Goal: Task Accomplishment & Management: Manage account settings

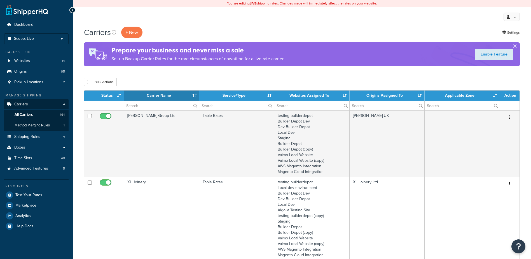
select select "15"
click at [149, 107] on input "text" at bounding box center [161, 106] width 75 height 10
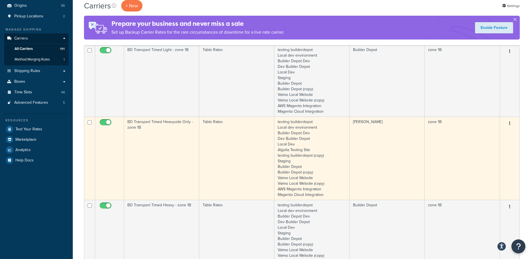
scroll to position [84, 0]
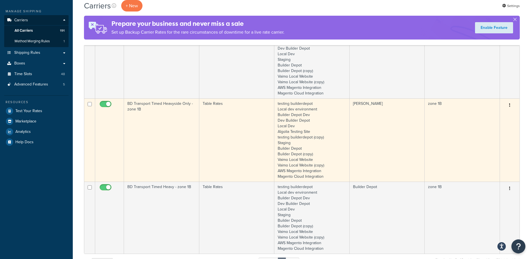
type input "1b"
click at [167, 123] on td "BD Transport Timed Heavyside Only - zone 1B" at bounding box center [161, 139] width 75 height 83
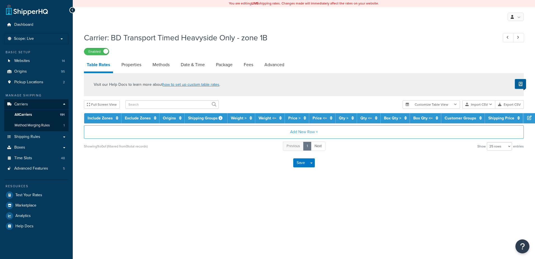
select select "25"
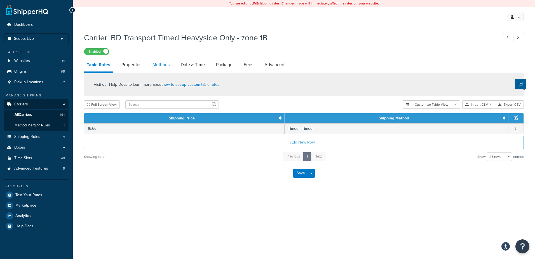
click at [162, 64] on link "Methods" at bounding box center [161, 64] width 23 height 13
select select "25"
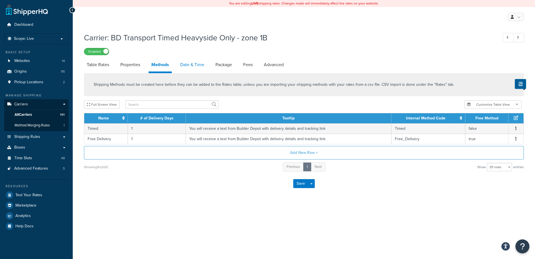
click at [195, 64] on link "Date & Time" at bounding box center [192, 64] width 30 height 13
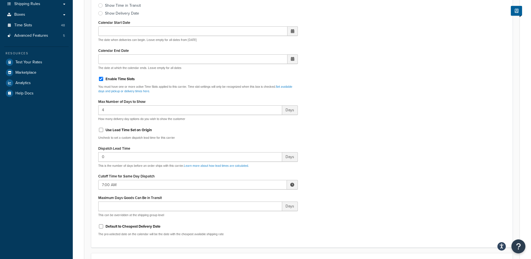
scroll to position [140, 0]
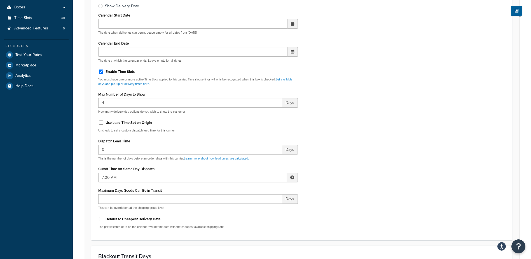
click at [291, 177] on span at bounding box center [292, 177] width 4 height 4
click at [252, 190] on span "▲" at bounding box center [250, 189] width 11 height 11
type input "8:00 AM"
click at [331, 175] on div "Include Delivery Date Information: No, just show shipping rates Show Calendar S…" at bounding box center [302, 100] width 416 height 263
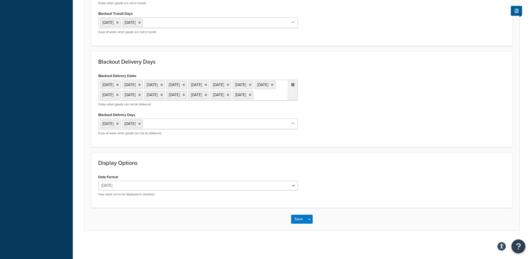
scroll to position [455, 0]
click at [295, 217] on button "Save" at bounding box center [298, 218] width 15 height 9
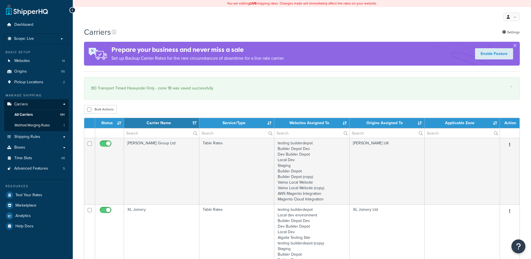
select select "15"
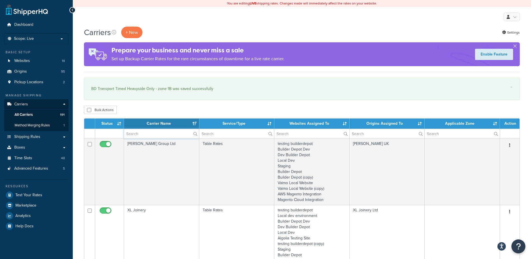
click at [139, 133] on input "text" at bounding box center [161, 134] width 75 height 10
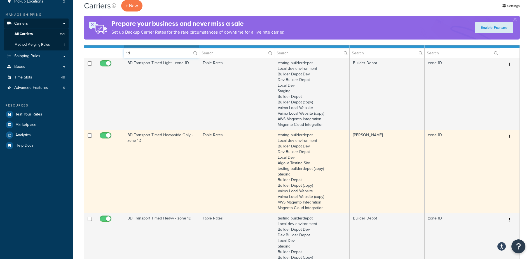
scroll to position [84, 0]
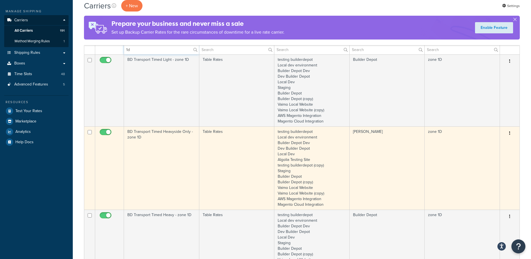
type input "1d"
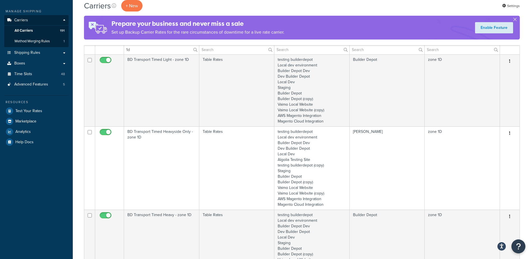
click at [173, 155] on td "BD Transport Timed Heavyside Only - zone 1D" at bounding box center [161, 167] width 75 height 83
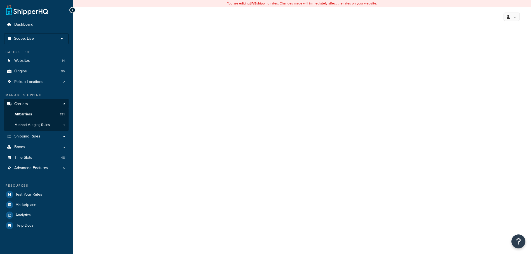
select select "25"
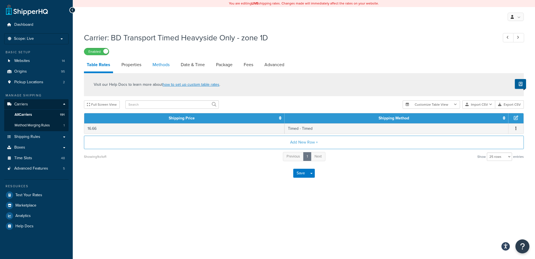
click at [157, 63] on link "Methods" at bounding box center [161, 64] width 23 height 13
select select "25"
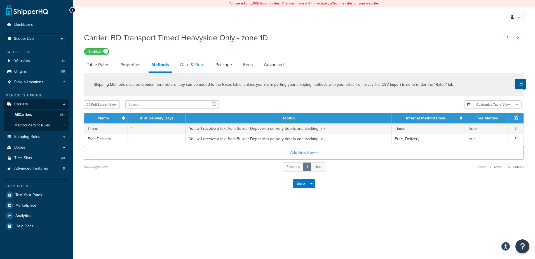
click at [191, 66] on link "Date & Time" at bounding box center [192, 64] width 30 height 13
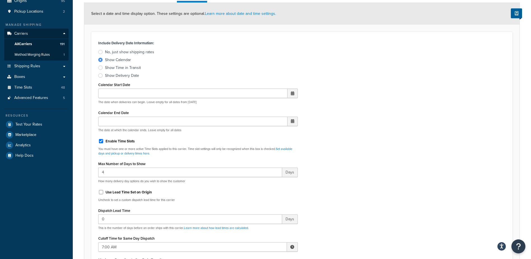
scroll to position [168, 0]
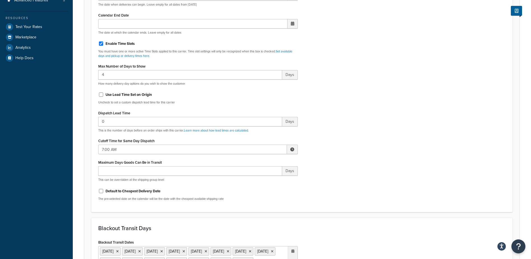
click at [291, 147] on span at bounding box center [292, 149] width 4 height 4
click at [255, 160] on span "▲" at bounding box center [250, 161] width 11 height 11
type input "8:00 AM"
click at [326, 144] on div "Include Delivery Date Information: No, just show shipping rates Show Calendar S…" at bounding box center [302, 72] width 416 height 263
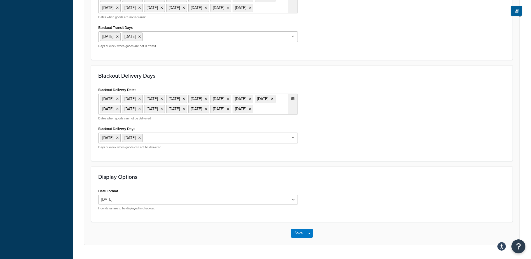
scroll to position [455, 0]
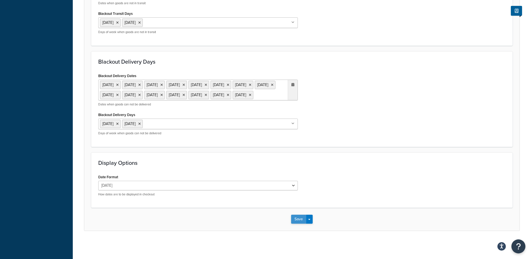
click at [294, 219] on button "Save" at bounding box center [298, 218] width 15 height 9
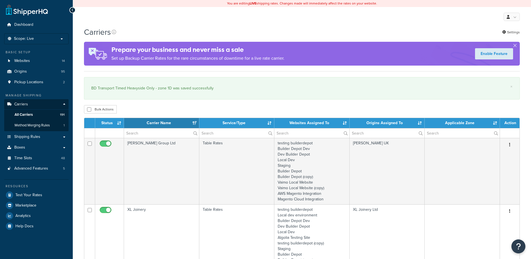
select select "15"
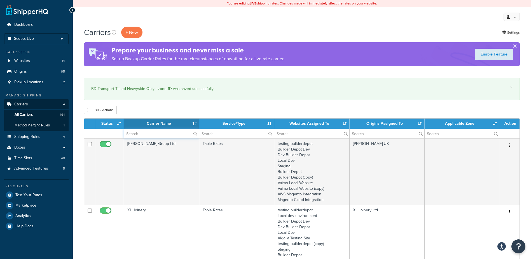
click at [151, 130] on input "text" at bounding box center [161, 134] width 75 height 10
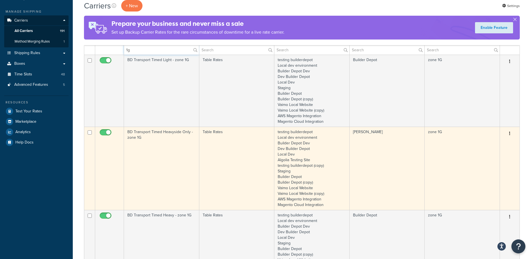
scroll to position [84, 0]
type input "1g"
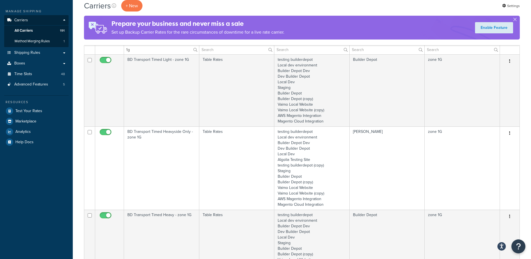
click at [188, 160] on td "BD Transport Timed Heavyside Only - zone 1G" at bounding box center [161, 167] width 75 height 83
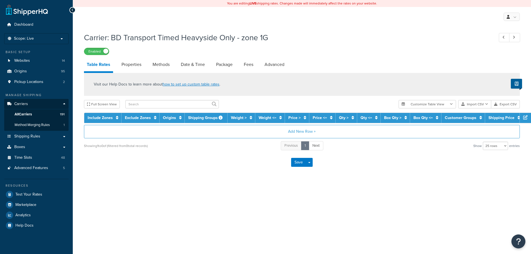
select select "25"
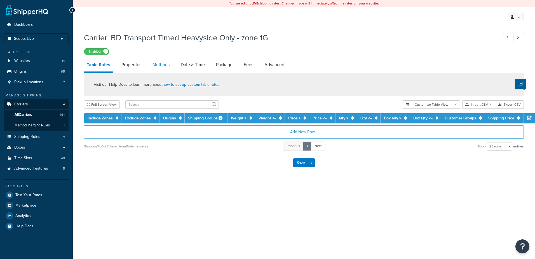
click at [157, 64] on link "Methods" at bounding box center [161, 64] width 23 height 13
select select "25"
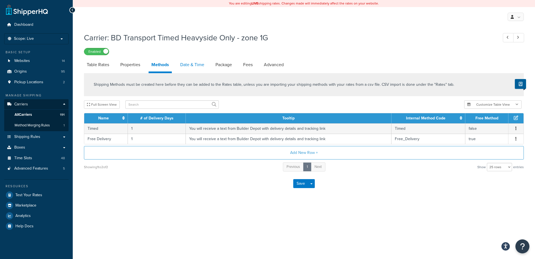
click at [191, 63] on link "Date & Time" at bounding box center [192, 64] width 30 height 13
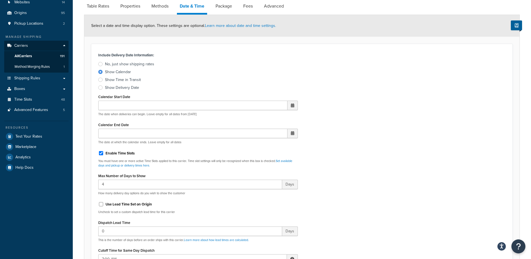
scroll to position [168, 0]
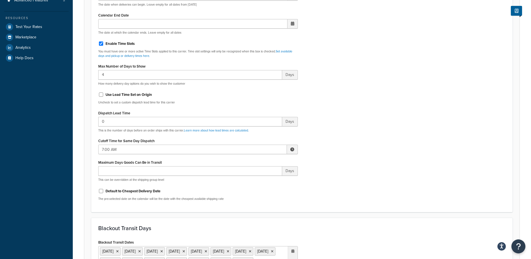
click at [291, 152] on span at bounding box center [292, 149] width 11 height 10
click at [252, 161] on span "▲" at bounding box center [250, 161] width 11 height 11
type input "8:00 AM"
click at [337, 139] on div "Include Delivery Date Information: No, just show shipping rates Show Calendar S…" at bounding box center [302, 72] width 416 height 263
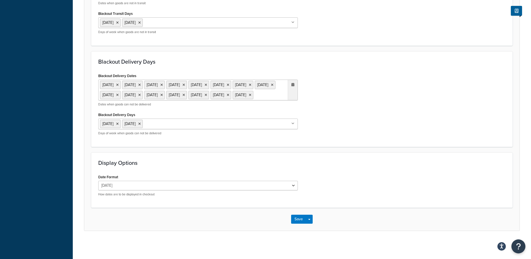
scroll to position [455, 0]
click at [297, 217] on button "Save" at bounding box center [298, 218] width 15 height 9
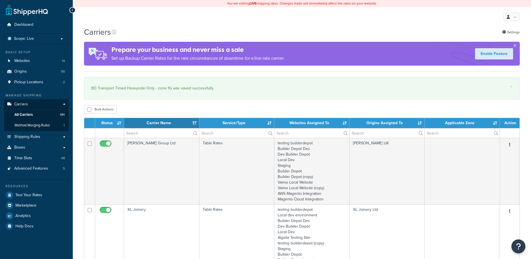
select select "15"
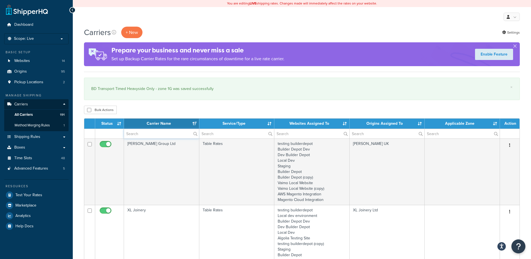
click at [137, 136] on input "text" at bounding box center [161, 134] width 75 height 10
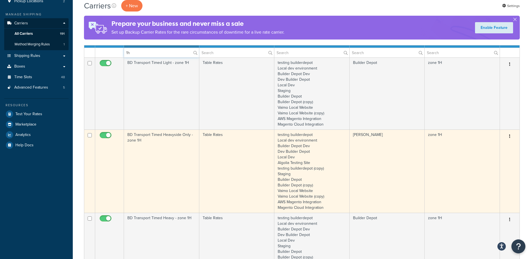
scroll to position [84, 0]
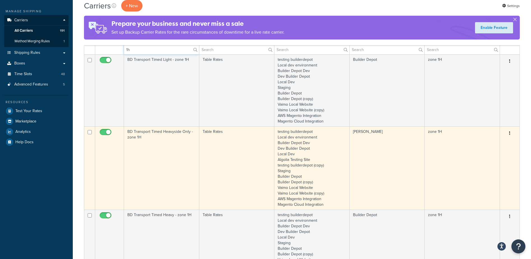
type input "1h"
click at [153, 144] on td "BD Transport Timed Heavyside Only - zone 1H" at bounding box center [161, 167] width 75 height 83
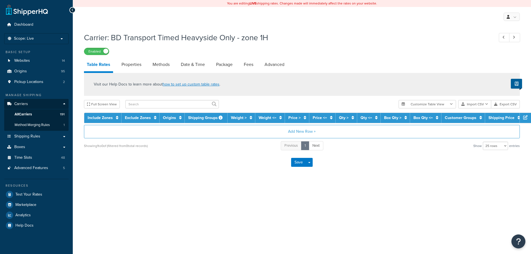
select select "25"
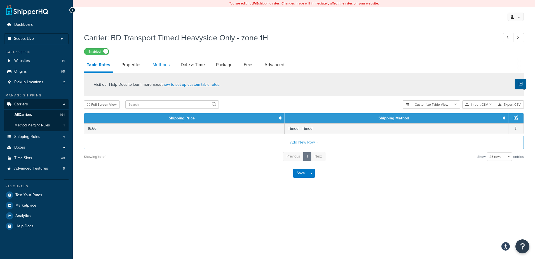
click at [164, 67] on link "Methods" at bounding box center [161, 64] width 23 height 13
select select "25"
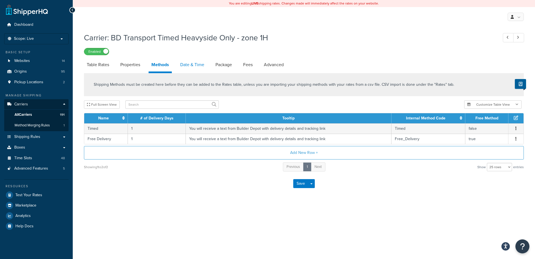
click at [194, 66] on link "Date & Time" at bounding box center [192, 64] width 30 height 13
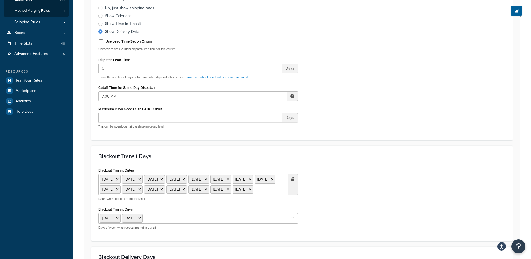
scroll to position [112, 0]
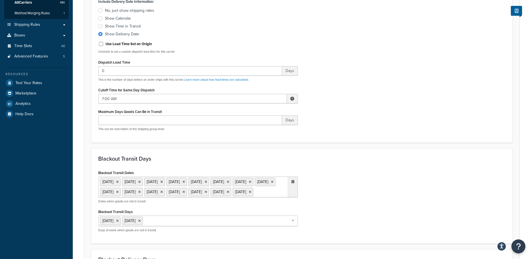
click at [290, 100] on span at bounding box center [292, 99] width 4 height 4
click at [256, 109] on span "▲" at bounding box center [250, 110] width 11 height 11
type input "8:00 AM"
click at [384, 136] on div "Include Delivery Date Information: No, just show shipping rates Show Calendar S…" at bounding box center [301, 66] width 421 height 152
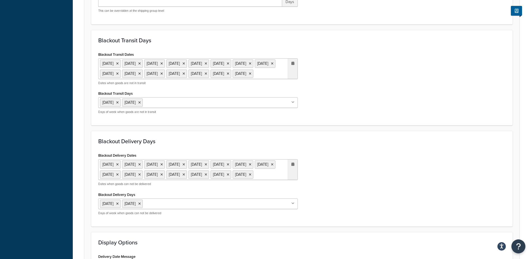
scroll to position [364, 0]
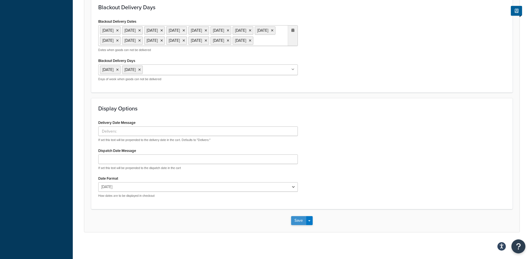
click at [299, 225] on button "Save" at bounding box center [298, 220] width 15 height 9
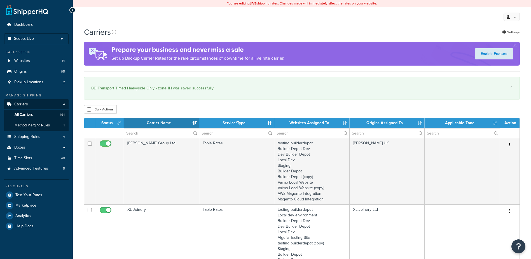
select select "15"
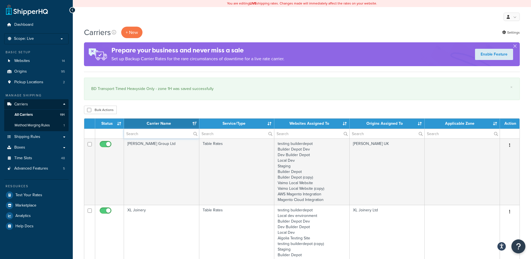
click at [141, 135] on input "text" at bounding box center [161, 134] width 75 height 10
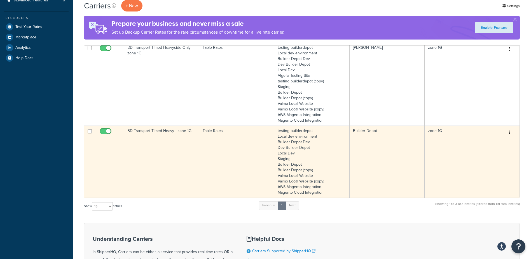
scroll to position [84, 0]
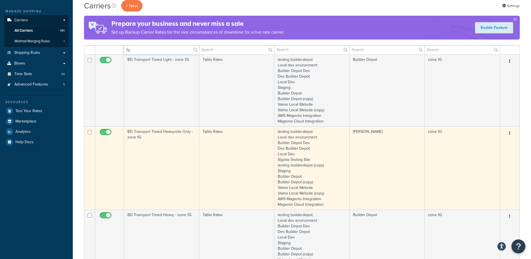
type input "1g"
click at [160, 161] on td "BD Transport Timed Heavyside Only - zone 1G" at bounding box center [161, 167] width 75 height 83
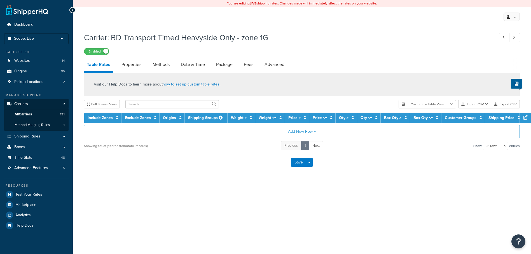
select select "25"
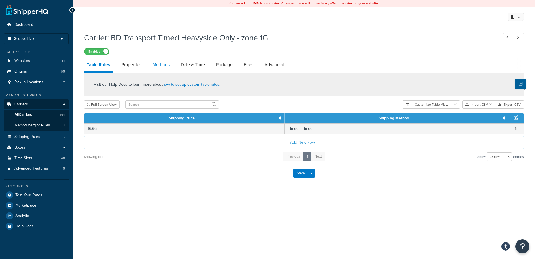
click at [157, 66] on link "Methods" at bounding box center [161, 64] width 23 height 13
select select "25"
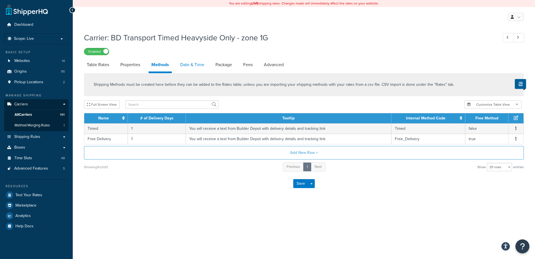
click at [199, 69] on link "Date & Time" at bounding box center [192, 64] width 30 height 13
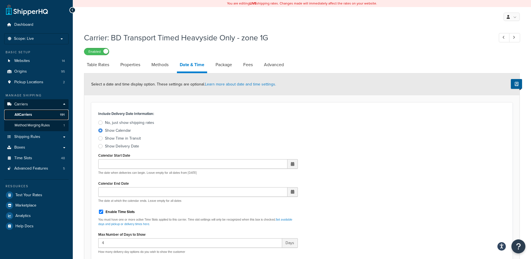
click at [25, 114] on span "All Carriers" at bounding box center [23, 114] width 17 height 5
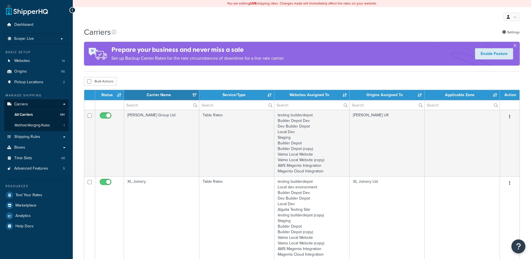
select select "15"
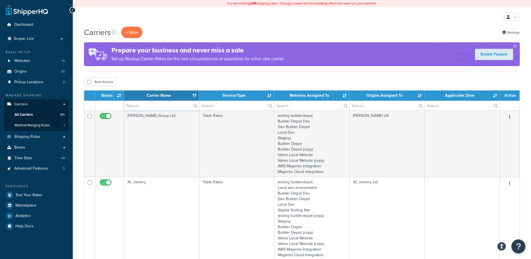
click at [151, 109] on input "text" at bounding box center [161, 106] width 75 height 10
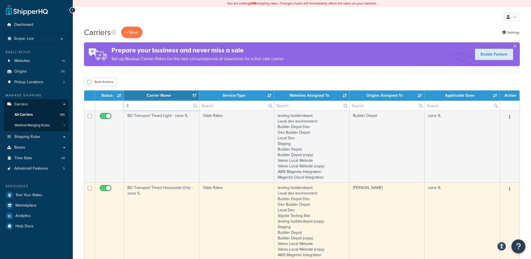
type input "1l"
click at [166, 207] on td "BD Transport Timed Heavyside Only - zone 1L" at bounding box center [161, 223] width 75 height 83
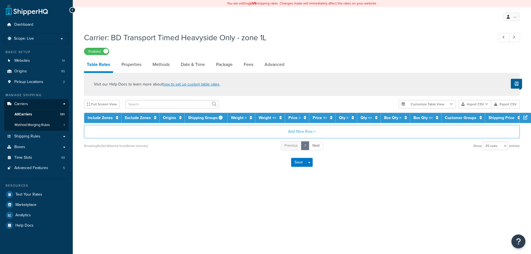
select select "25"
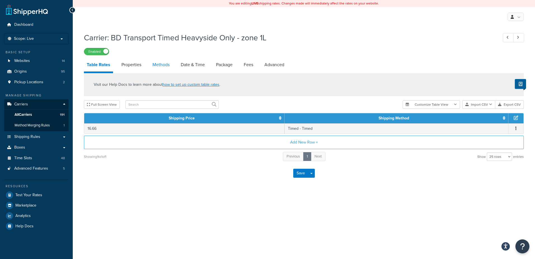
click at [155, 66] on link "Methods" at bounding box center [161, 64] width 23 height 13
select select "25"
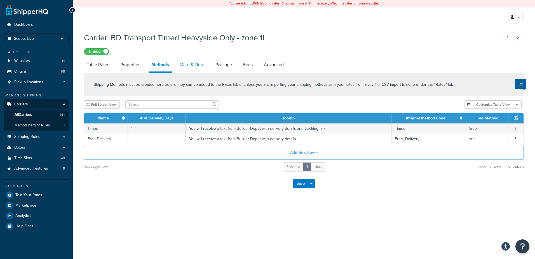
click at [193, 67] on link "Date & Time" at bounding box center [192, 64] width 30 height 13
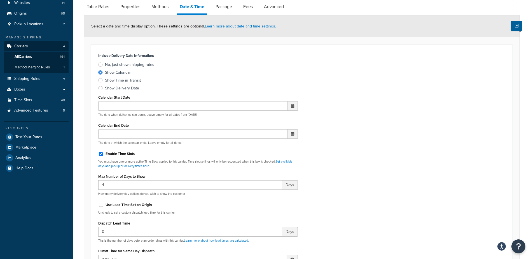
scroll to position [140, 0]
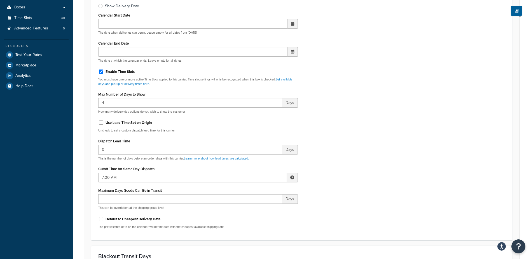
click at [291, 177] on span at bounding box center [292, 177] width 4 height 4
click at [254, 188] on span "▲" at bounding box center [250, 189] width 11 height 11
type input "8:00 AM"
drag, startPoint x: 352, startPoint y: 181, endPoint x: 333, endPoint y: 172, distance: 21.3
click at [351, 180] on div "Include Delivery Date Information: No, just show shipping rates Show Calendar S…" at bounding box center [302, 100] width 416 height 263
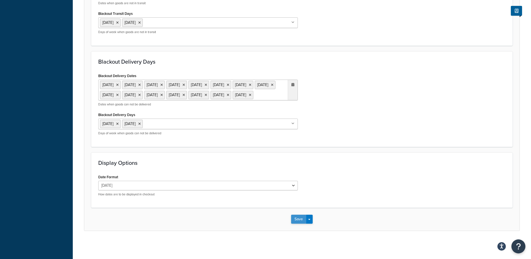
scroll to position [448, 0]
click at [296, 223] on button "Save" at bounding box center [298, 218] width 15 height 9
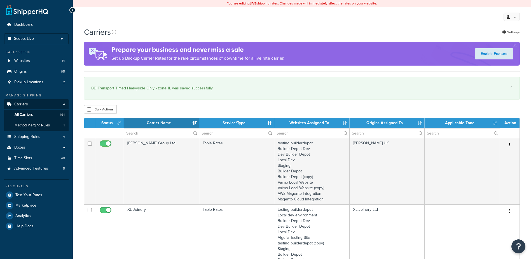
select select "15"
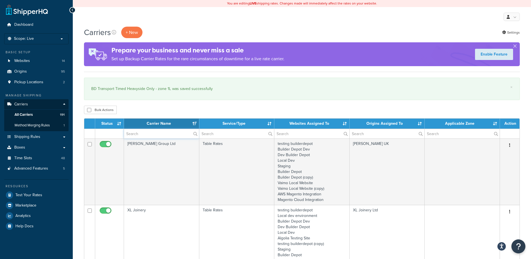
click at [146, 135] on input "text" at bounding box center [161, 134] width 75 height 10
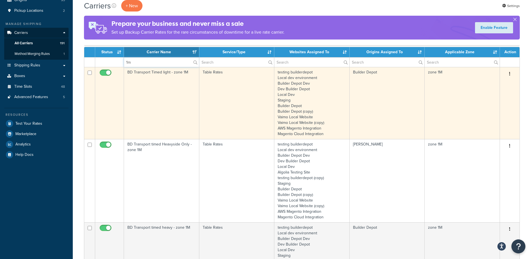
scroll to position [84, 0]
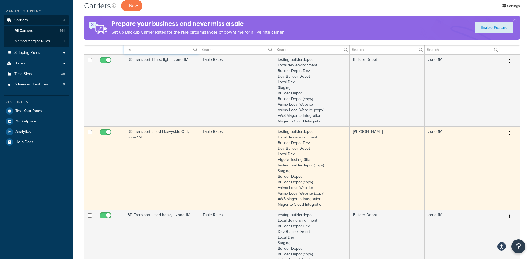
type input "1m"
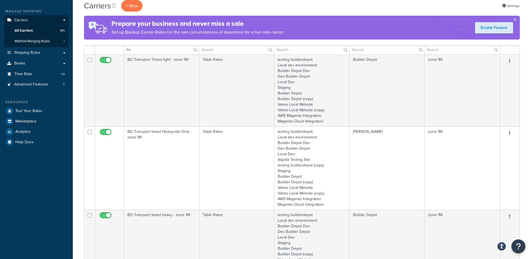
click at [172, 164] on td "BD Transport timed Heavyside Only - zone 1M" at bounding box center [161, 167] width 75 height 83
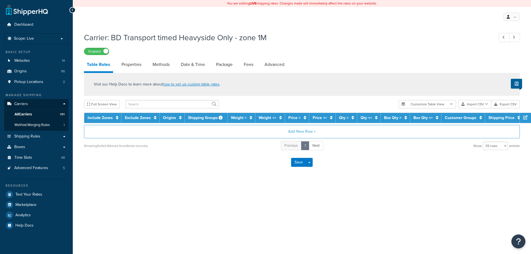
select select "25"
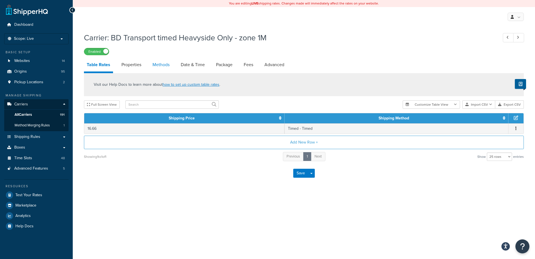
click at [164, 67] on link "Methods" at bounding box center [161, 64] width 23 height 13
select select "25"
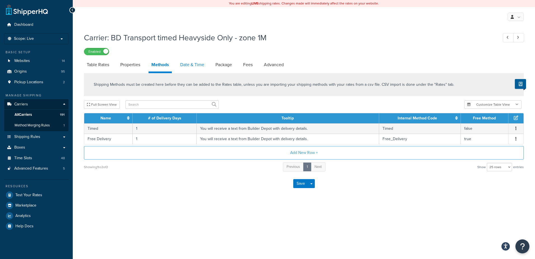
click at [188, 67] on link "Date & Time" at bounding box center [192, 64] width 30 height 13
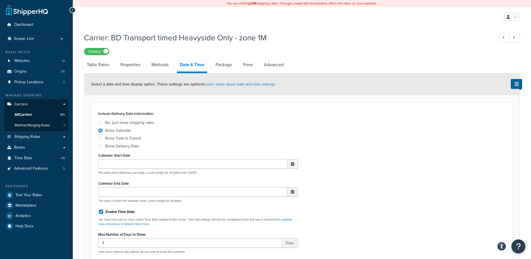
scroll to position [140, 0]
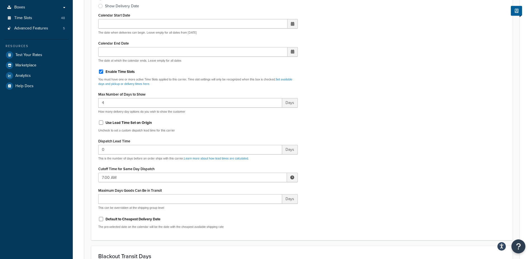
click at [290, 179] on span at bounding box center [292, 177] width 11 height 10
click at [248, 192] on span "▲" at bounding box center [250, 189] width 11 height 11
type input "8:00 AM"
click at [327, 189] on div "Include Delivery Date Information: No, just show shipping rates Show Calendar S…" at bounding box center [302, 100] width 416 height 263
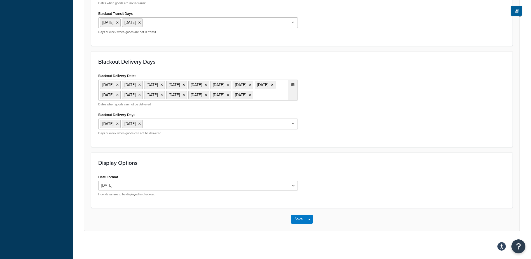
scroll to position [455, 0]
click at [295, 221] on button "Save" at bounding box center [298, 218] width 15 height 9
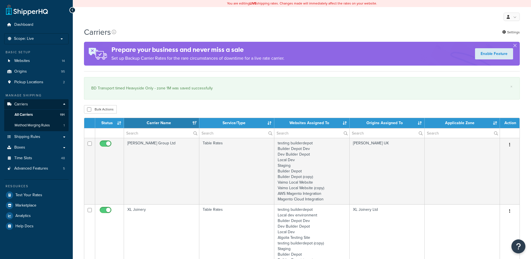
select select "15"
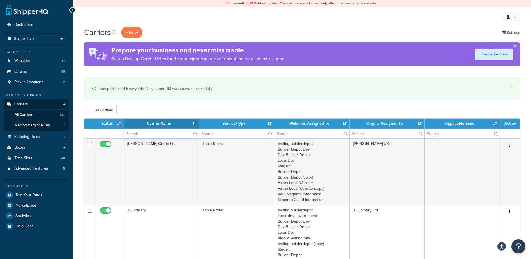
click at [140, 135] on input "text" at bounding box center [161, 134] width 75 height 10
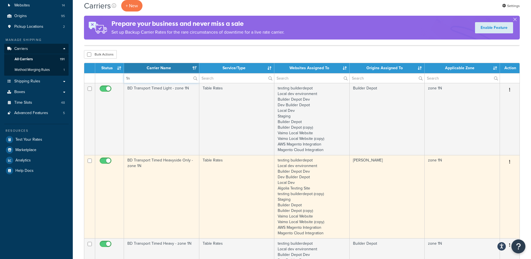
scroll to position [56, 0]
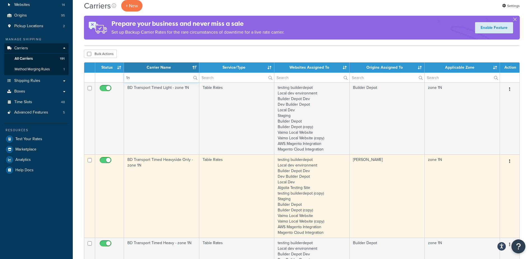
type input "1n"
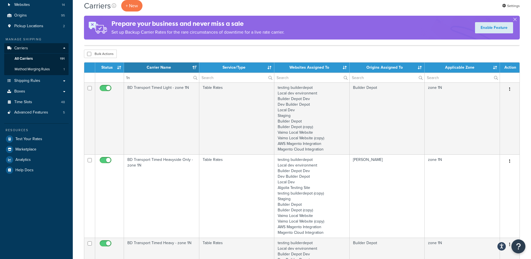
click at [155, 174] on td "BD Transport Timed Heavyside Only - zone 1N" at bounding box center [161, 195] width 75 height 83
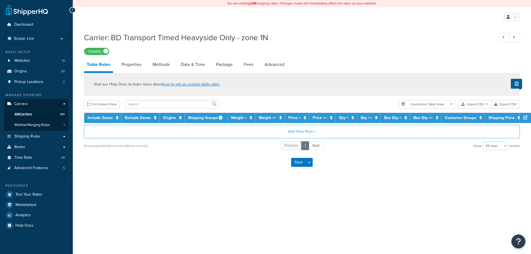
select select "25"
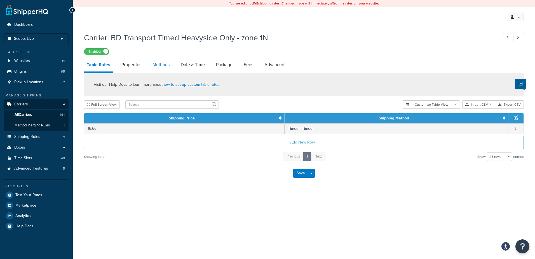
click at [167, 63] on link "Methods" at bounding box center [161, 64] width 23 height 13
select select "25"
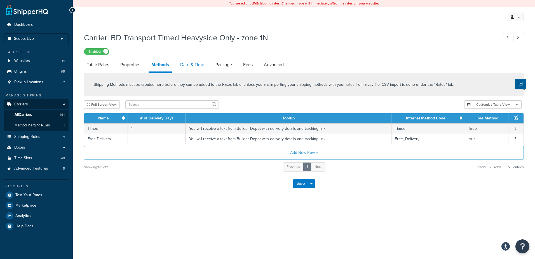
click at [190, 63] on link "Date & Time" at bounding box center [192, 64] width 30 height 13
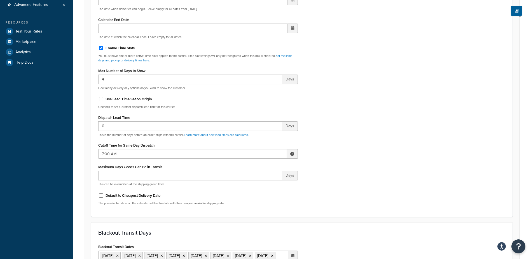
scroll to position [168, 0]
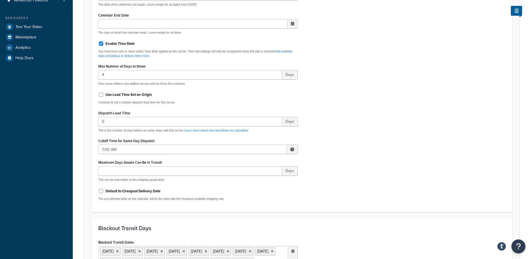
click at [289, 149] on span at bounding box center [292, 149] width 11 height 10
click at [250, 160] on span "▲" at bounding box center [250, 161] width 11 height 11
type input "8:00 AM"
click at [342, 149] on div "Include Delivery Date Information: No, just show shipping rates Show Calendar S…" at bounding box center [302, 72] width 416 height 263
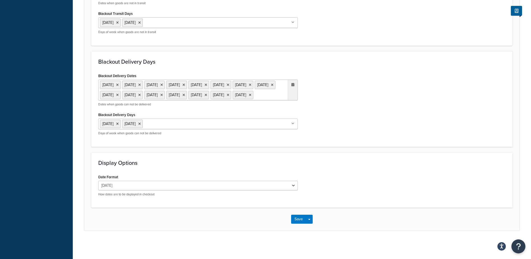
scroll to position [455, 0]
click at [297, 219] on button "Save" at bounding box center [298, 218] width 15 height 9
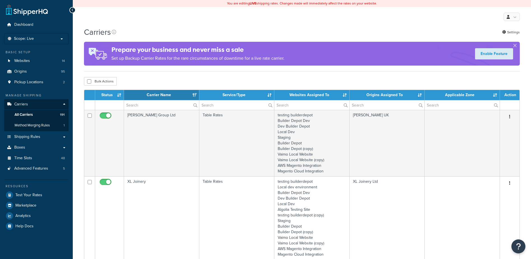
select select "15"
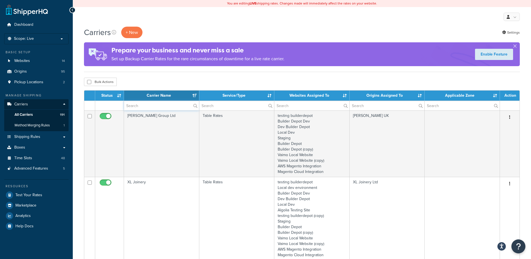
click at [133, 105] on input "text" at bounding box center [161, 106] width 75 height 10
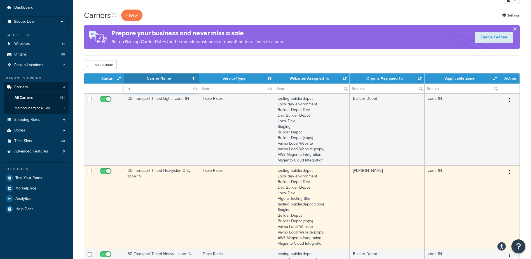
scroll to position [56, 0]
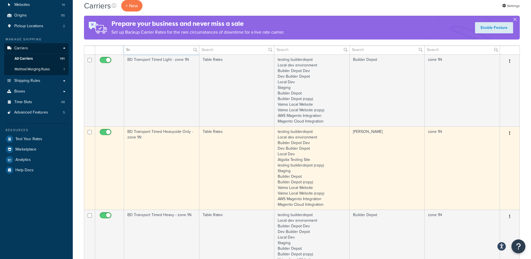
type input "1n"
click at [163, 136] on td "BD Transport Timed Heavyside Only - zone 1N" at bounding box center [161, 167] width 75 height 83
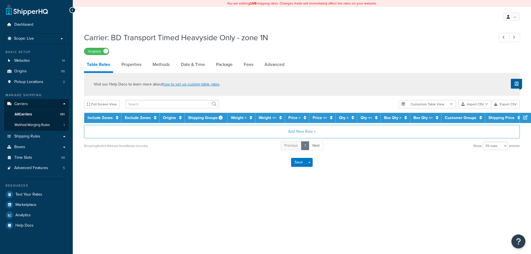
select select "25"
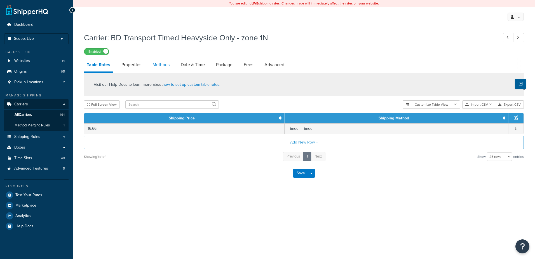
click at [155, 61] on link "Methods" at bounding box center [161, 64] width 23 height 13
select select "25"
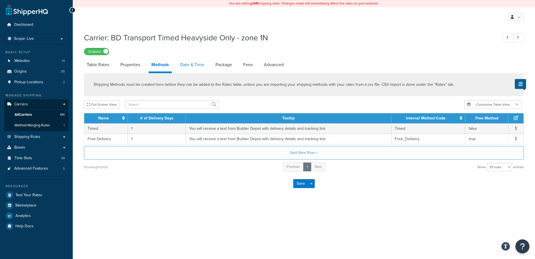
click at [194, 64] on link "Date & Time" at bounding box center [192, 64] width 30 height 13
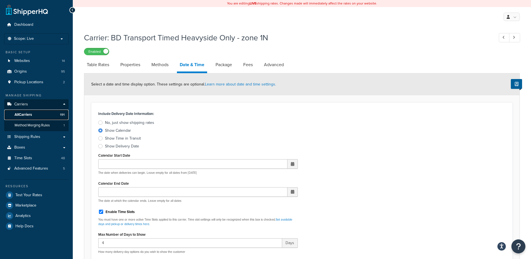
click at [39, 115] on link "All Carriers 191" at bounding box center [36, 114] width 64 height 10
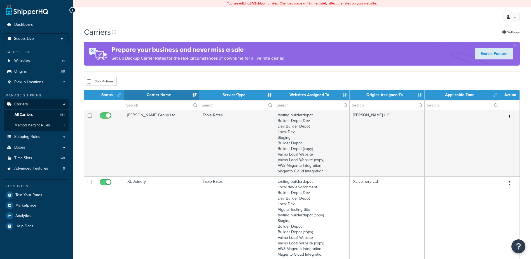
select select "15"
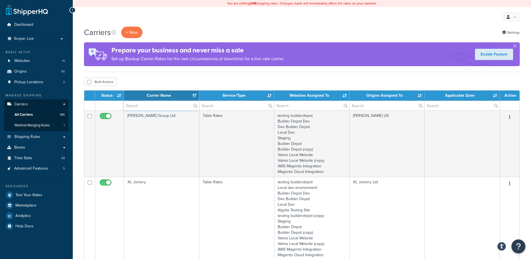
click at [137, 104] on input "text" at bounding box center [161, 106] width 75 height 10
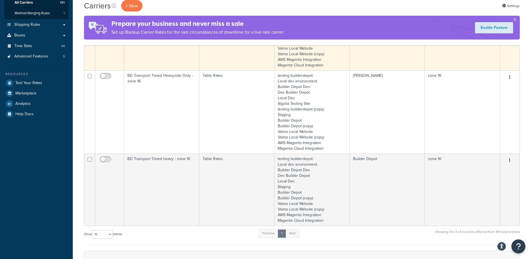
scroll to position [245, 0]
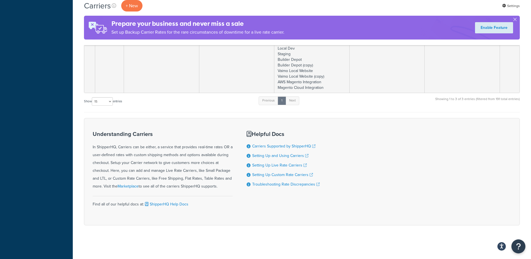
type input "1k"
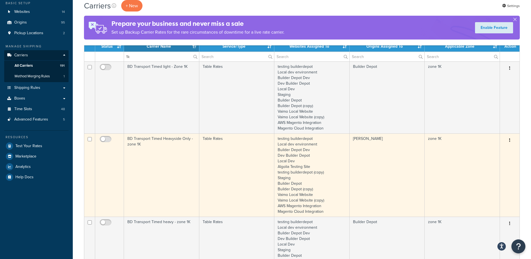
scroll to position [49, 0]
